Goal: Information Seeking & Learning: Learn about a topic

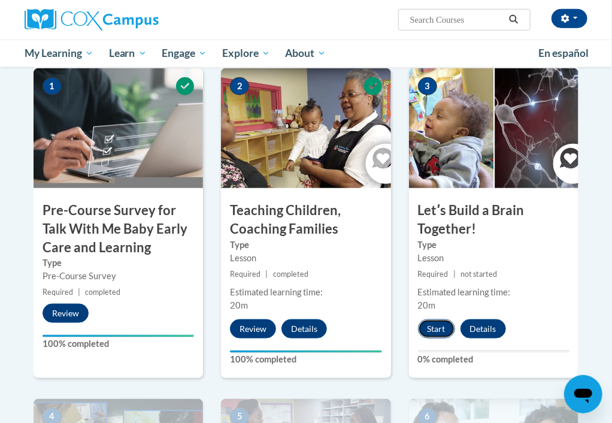
click at [435, 320] on button "Start" at bounding box center [436, 328] width 37 height 19
